Goal: Task Accomplishment & Management: Manage account settings

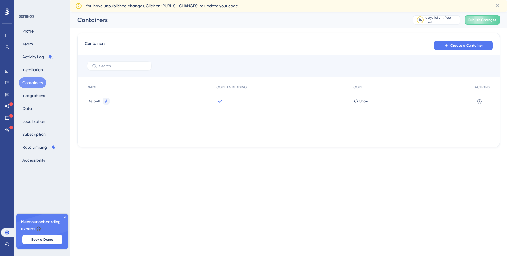
click at [405, 0] on html "Performance Users Engagement Widgets Feedback Product Updates Knowledge Base AI…" at bounding box center [253, 0] width 507 height 0
click at [491, 239] on img "Open AI Assistant Launcher" at bounding box center [489, 241] width 11 height 11
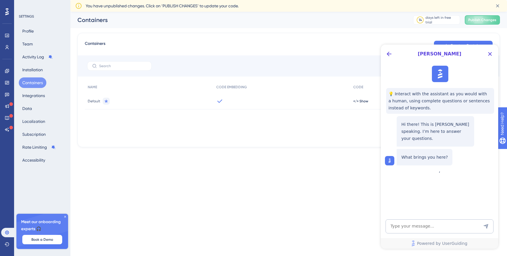
click at [350, 0] on html "Performance Users Engagement Widgets Feedback Product Updates Knowledge Base AI…" at bounding box center [253, 0] width 507 height 0
click at [488, 55] on icon "Close Button" at bounding box center [490, 54] width 4 height 4
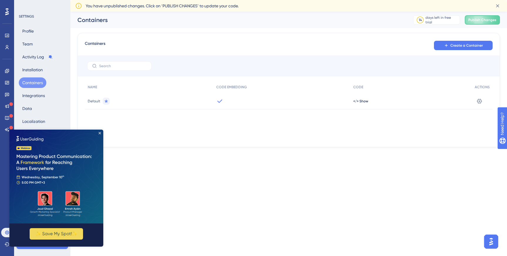
click at [269, 123] on div "NAME CODE EMBEDDING CODE ACTIONS Default </> Show Settings" at bounding box center [288, 110] width 407 height 59
click at [230, 101] on div at bounding box center [281, 101] width 137 height 16
click at [480, 101] on icon at bounding box center [479, 101] width 6 height 6
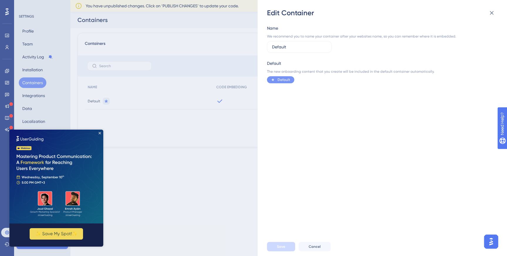
click at [235, 127] on div "Edit Container Name We recommend you to name your container after your websites…" at bounding box center [253, 128] width 507 height 256
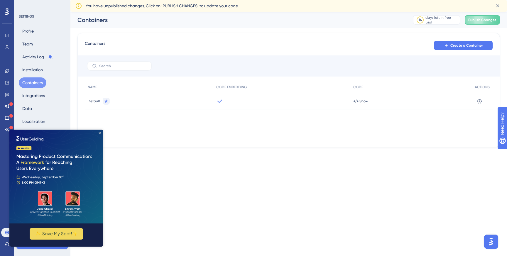
click at [100, 132] on icon "Close Preview" at bounding box center [99, 133] width 2 height 2
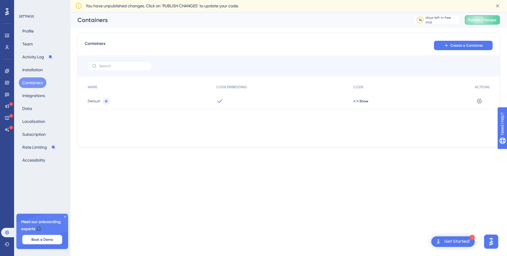
click at [64, 216] on icon at bounding box center [65, 217] width 4 height 4
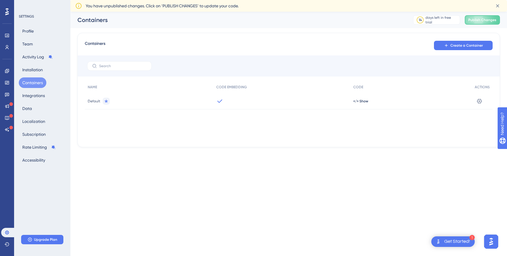
click at [94, 102] on span "Default" at bounding box center [94, 101] width 13 height 5
click at [478, 19] on span "Publish Changes" at bounding box center [482, 20] width 28 height 5
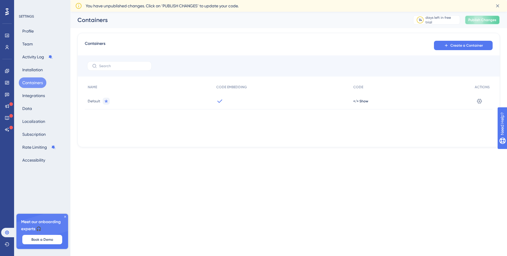
click at [476, 20] on span "Publish Changes" at bounding box center [482, 20] width 28 height 5
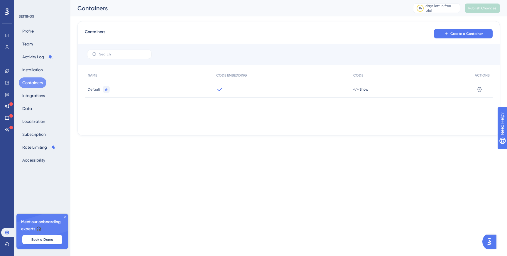
click at [166, 11] on div "Containers" at bounding box center [237, 8] width 321 height 8
click at [482, 90] on icon at bounding box center [479, 89] width 6 height 6
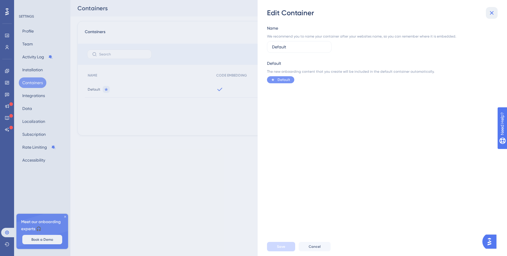
click at [491, 15] on icon at bounding box center [491, 12] width 7 height 7
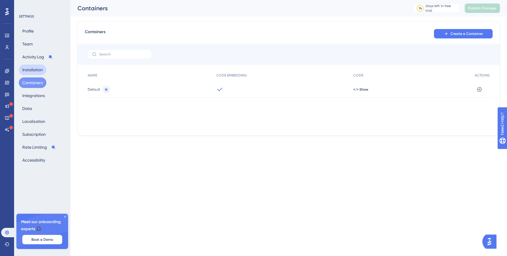
click at [38, 71] on button "Installation" at bounding box center [33, 69] width 28 height 11
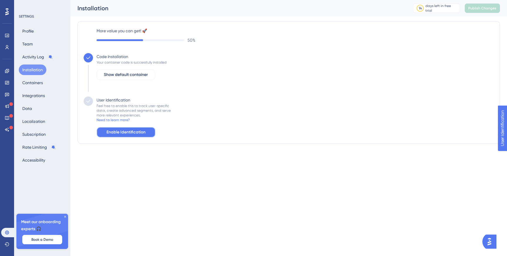
click at [129, 134] on span "Enable Identification" at bounding box center [125, 132] width 39 height 7
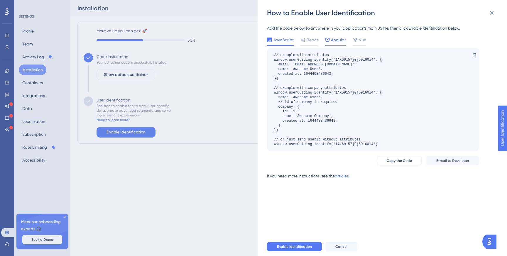
click at [341, 42] on span "Angular" at bounding box center [338, 39] width 15 height 7
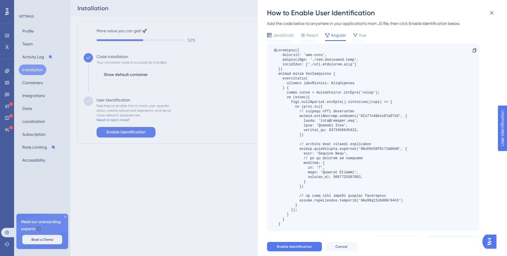
scroll to position [1, 0]
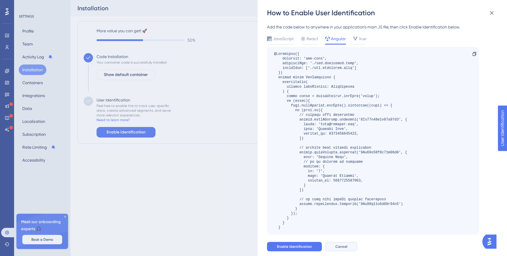
click at [347, 244] on button "Cancel" at bounding box center [341, 246] width 32 height 9
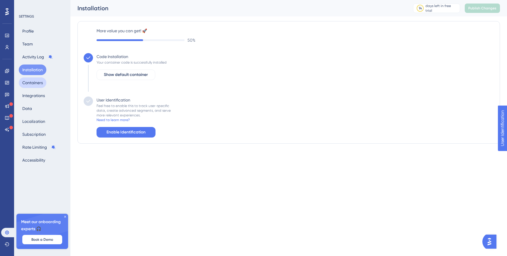
click at [43, 85] on button "Containers" at bounding box center [33, 82] width 28 height 11
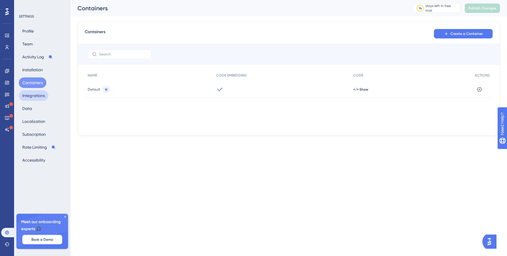
click at [40, 95] on button "Integrations" at bounding box center [34, 95] width 30 height 11
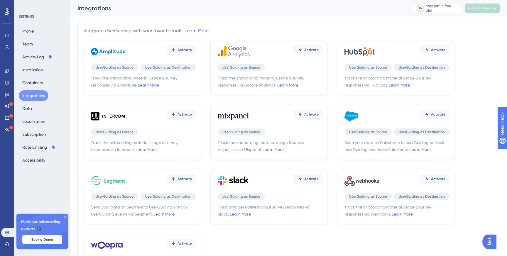
click at [39, 107] on div "Profile Team Activity Log Installation Containers Integrations Data Localizatio…" at bounding box center [42, 96] width 47 height 140
click at [32, 108] on button "Data" at bounding box center [27, 108] width 17 height 11
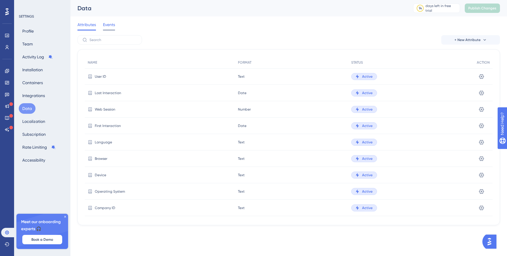
click at [109, 27] on span "Events" at bounding box center [109, 24] width 12 height 7
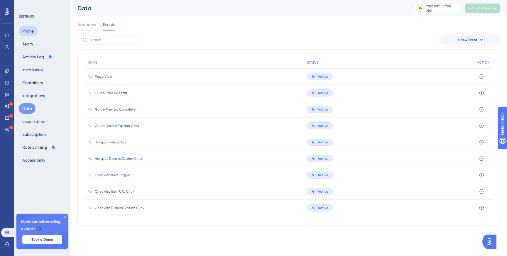
click at [29, 33] on button "Profile" at bounding box center [28, 31] width 18 height 11
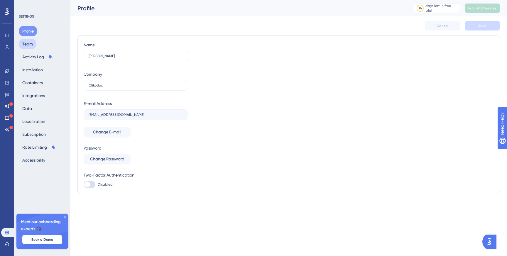
click at [29, 41] on button "Team" at bounding box center [28, 44] width 18 height 11
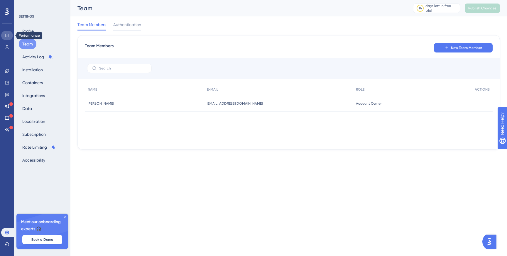
click at [9, 35] on icon at bounding box center [7, 35] width 5 height 5
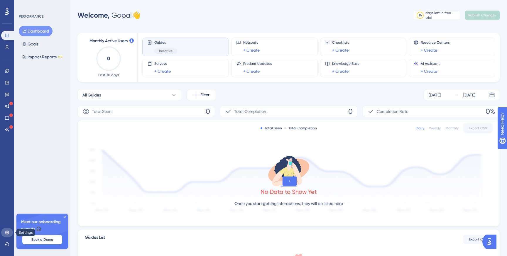
click at [5, 233] on icon at bounding box center [7, 232] width 5 height 5
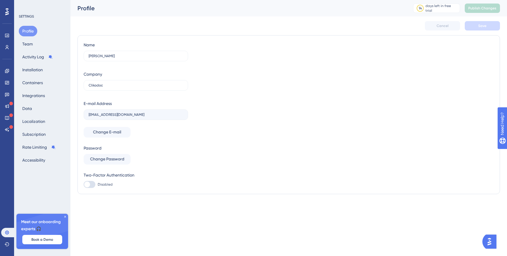
click at [38, 42] on div "Profile Team Activity Log Installation Containers Integrations Data Localizatio…" at bounding box center [42, 96] width 47 height 140
click at [36, 57] on button "Activity Log" at bounding box center [38, 57] width 38 height 11
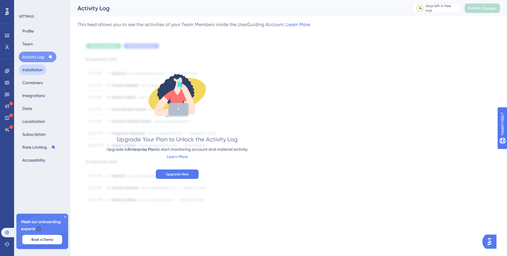
click at [37, 70] on button "Installation" at bounding box center [33, 69] width 28 height 11
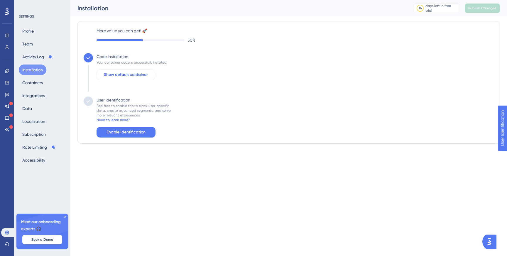
click at [129, 77] on span "Show default container" at bounding box center [126, 74] width 44 height 7
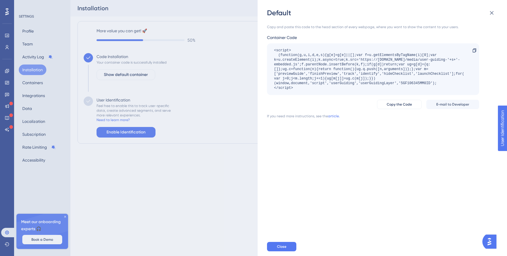
click at [220, 114] on div "Default Copy and paste this code to the head section of every webpage, where yo…" at bounding box center [253, 128] width 507 height 256
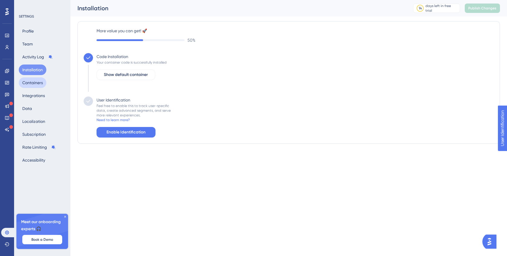
click at [35, 84] on button "Containers" at bounding box center [33, 82] width 28 height 11
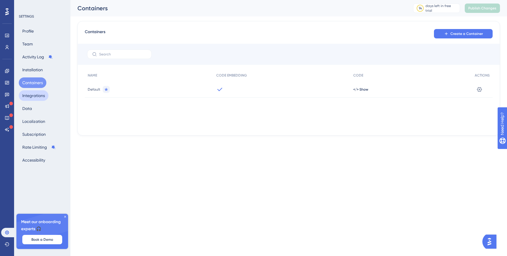
click at [42, 98] on button "Integrations" at bounding box center [34, 95] width 30 height 11
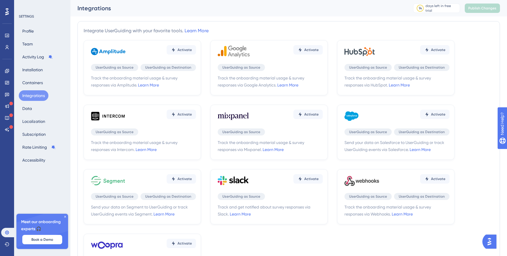
click at [42, 32] on div "Profile Team Activity Log Installation Containers Integrations Data Localizatio…" at bounding box center [42, 96] width 47 height 140
click at [36, 32] on button "Profile" at bounding box center [28, 31] width 18 height 11
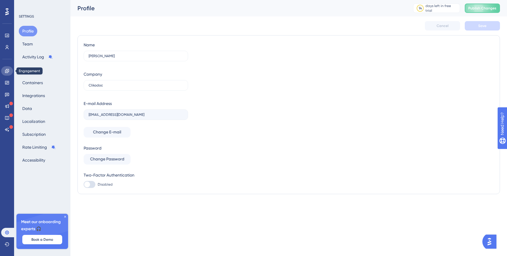
click at [7, 69] on icon at bounding box center [7, 71] width 5 height 5
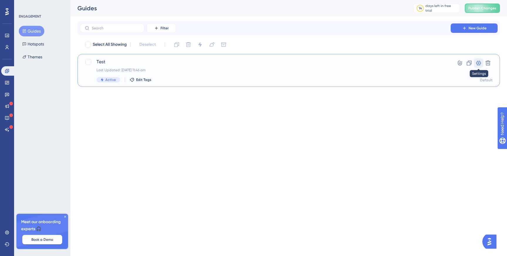
click at [479, 65] on icon at bounding box center [478, 63] width 5 height 5
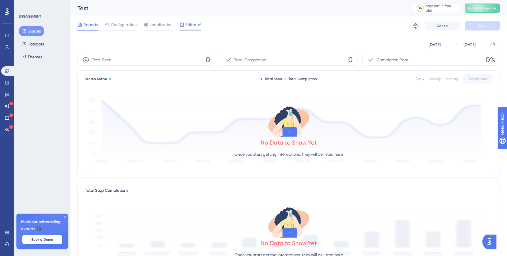
click at [192, 23] on span "Editor" at bounding box center [190, 24] width 11 height 7
click at [129, 27] on span "Configuration" at bounding box center [124, 24] width 26 height 7
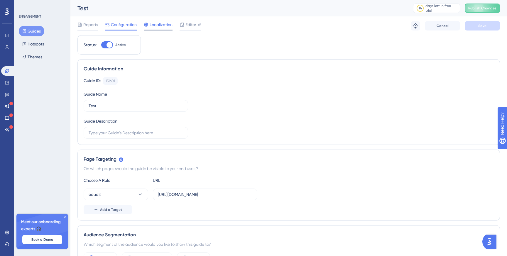
click at [163, 27] on span "Localization" at bounding box center [160, 24] width 23 height 7
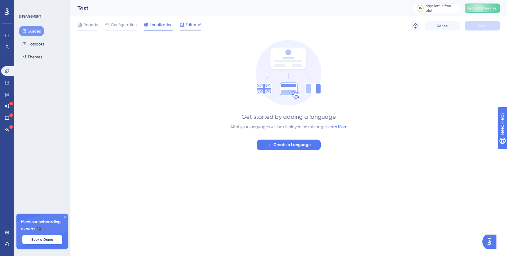
click at [185, 26] on div "Editor" at bounding box center [189, 24] width 21 height 7
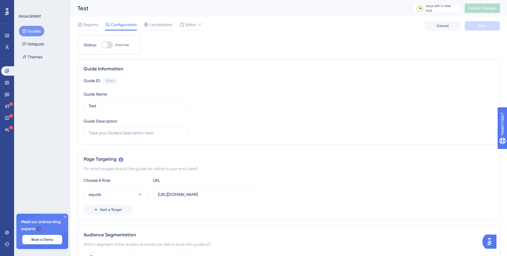
click at [106, 43] on div at bounding box center [105, 45] width 6 height 6
click at [101, 45] on input "Inactive" at bounding box center [101, 45] width 0 height 0
checkbox input "true"
click at [487, 27] on button "Save" at bounding box center [481, 25] width 35 height 9
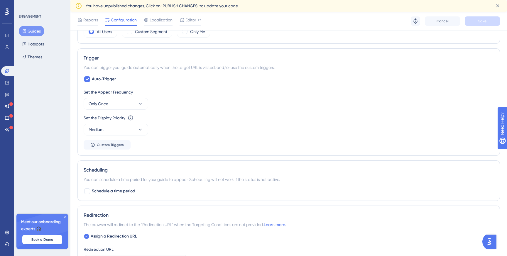
scroll to position [247, 0]
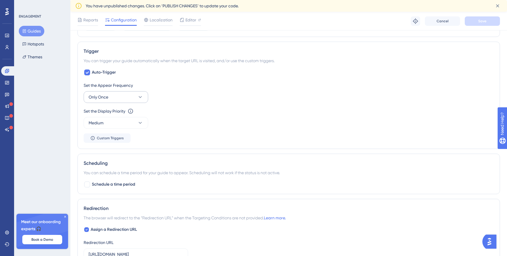
click at [140, 95] on icon at bounding box center [140, 97] width 6 height 6
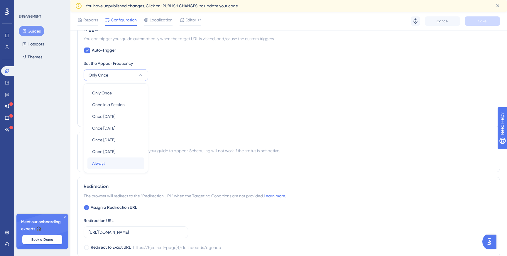
click at [120, 165] on div "Always Always" at bounding box center [115, 163] width 47 height 12
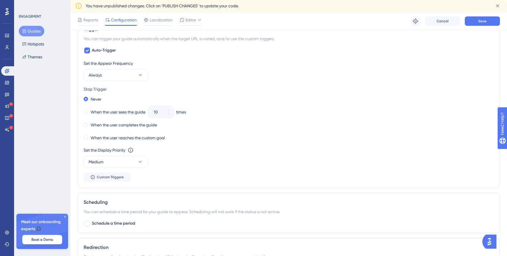
click at [193, 144] on div "Set the Appear Frequency Always Stop Trigger Never When the user sees the guide…" at bounding box center [289, 121] width 410 height 122
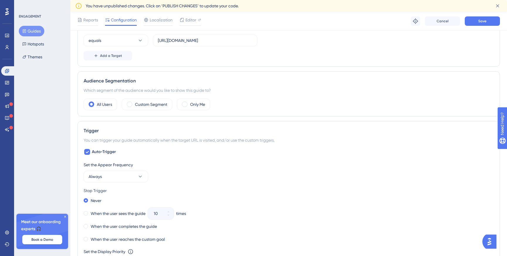
scroll to position [0, 0]
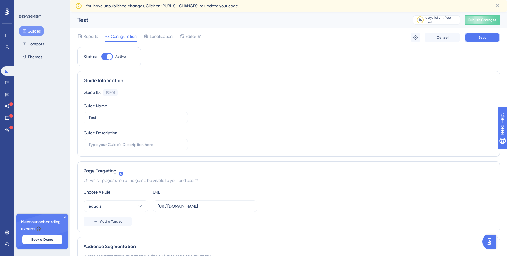
click at [476, 40] on button "Save" at bounding box center [481, 37] width 35 height 9
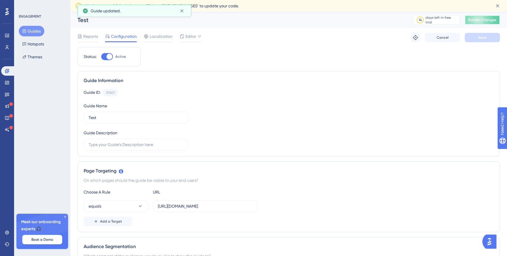
click at [483, 19] on span "Publish Changes" at bounding box center [482, 20] width 28 height 5
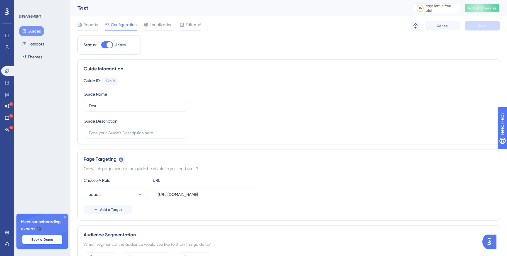
click at [484, 8] on span "Publish Changes" at bounding box center [482, 8] width 28 height 5
drag, startPoint x: 95, startPoint y: 24, endPoint x: 188, endPoint y: 53, distance: 97.8
click at [64, 218] on icon at bounding box center [65, 217] width 4 height 4
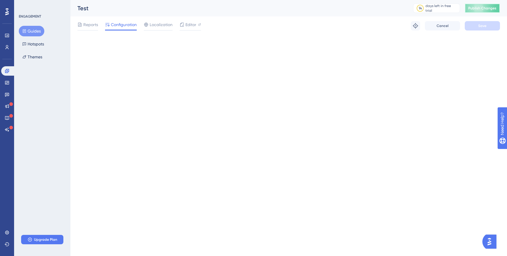
click at [480, 10] on span "Publish Changes" at bounding box center [482, 8] width 28 height 5
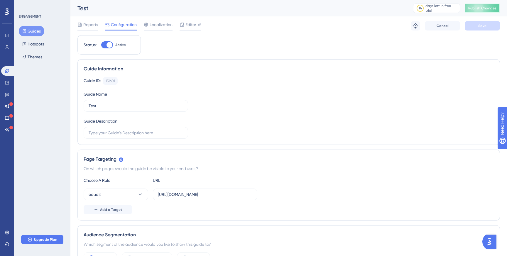
click at [480, 9] on span "Publish Changes" at bounding box center [482, 8] width 28 height 5
